Goal: Check status: Check status

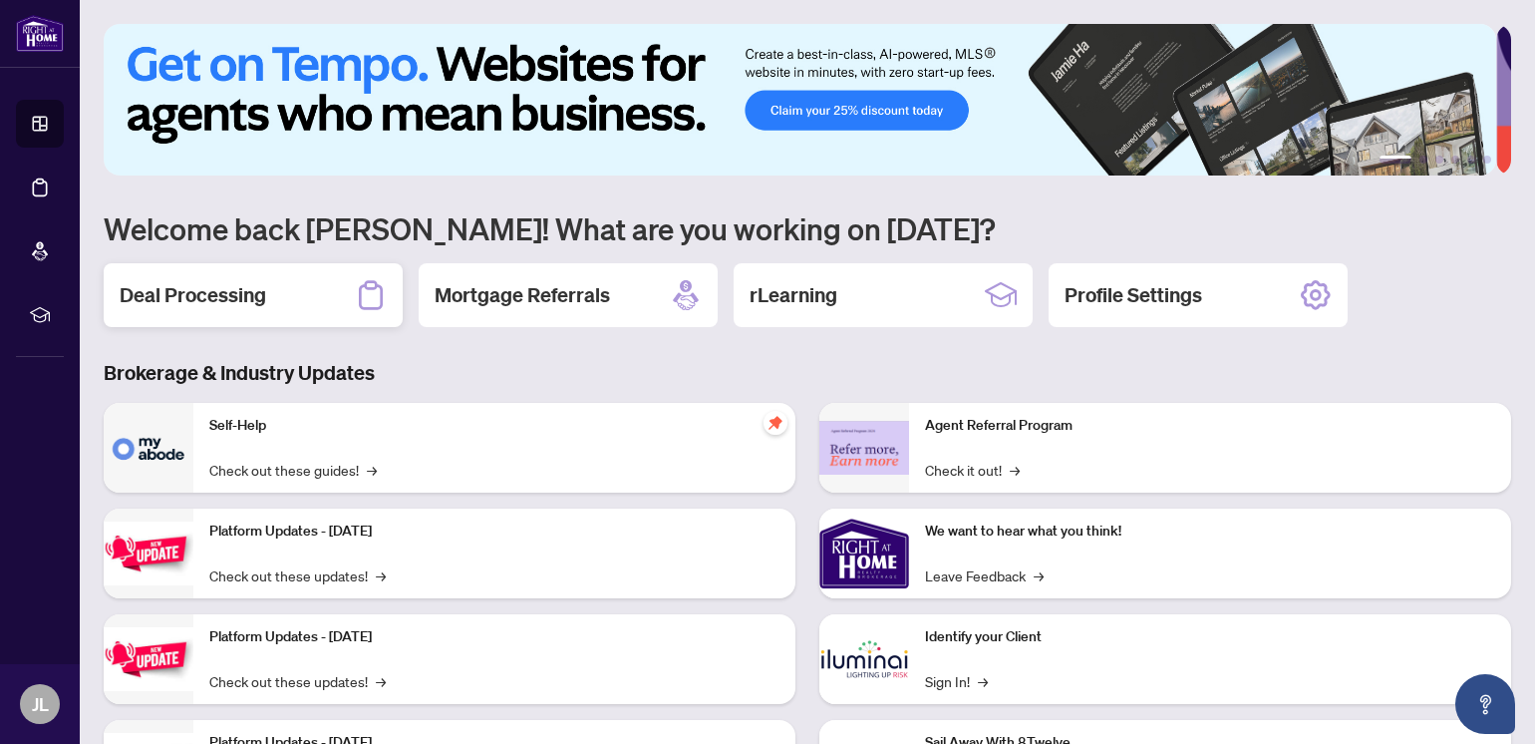
click at [185, 292] on h2 "Deal Processing" at bounding box center [193, 295] width 147 height 28
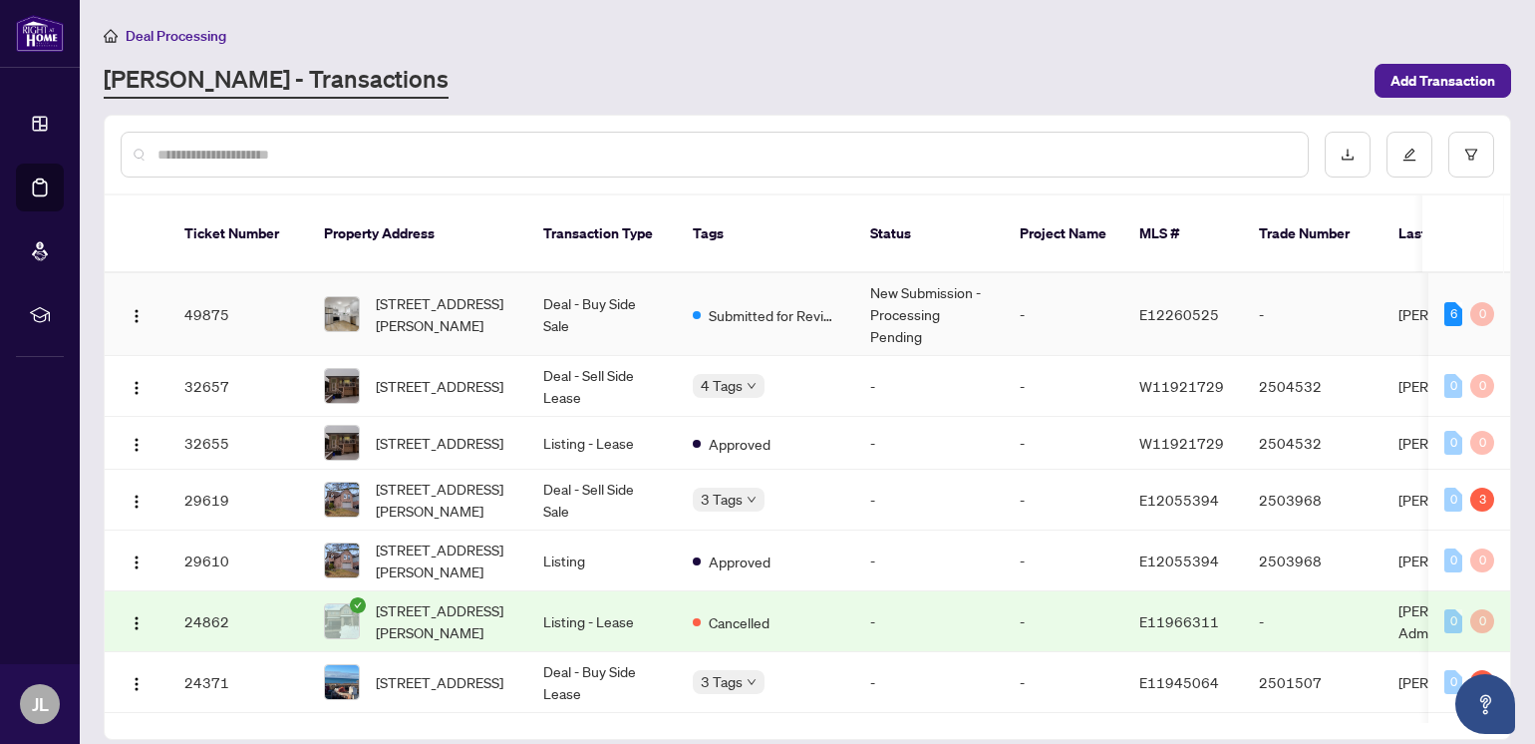
click at [895, 281] on td "New Submission - Processing Pending" at bounding box center [929, 314] width 150 height 83
